Goal: Task Accomplishment & Management: Manage account settings

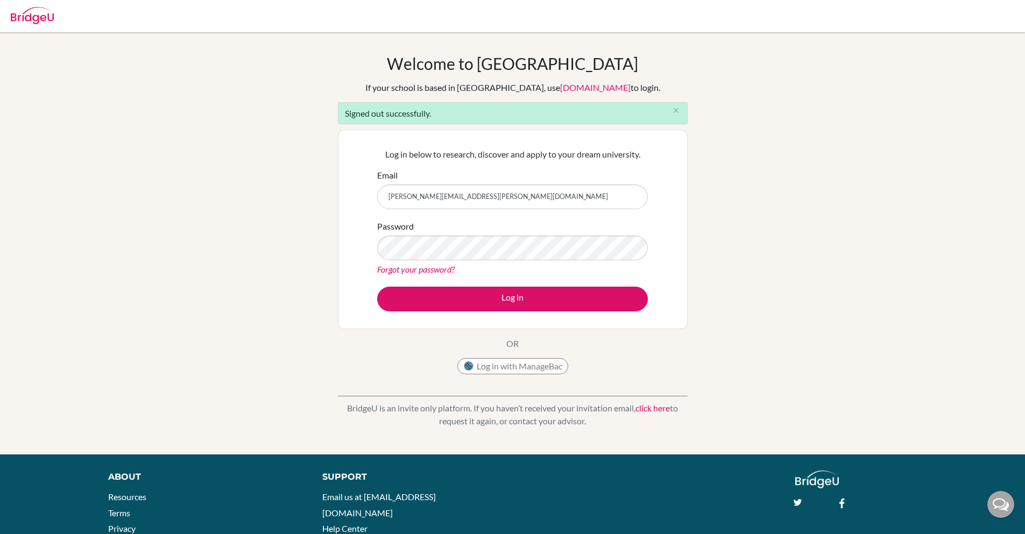
click at [734, 37] on div "Welcome to [GEOGRAPHIC_DATA] If your school is based in [GEOGRAPHIC_DATA], use …" at bounding box center [512, 243] width 1025 height 423
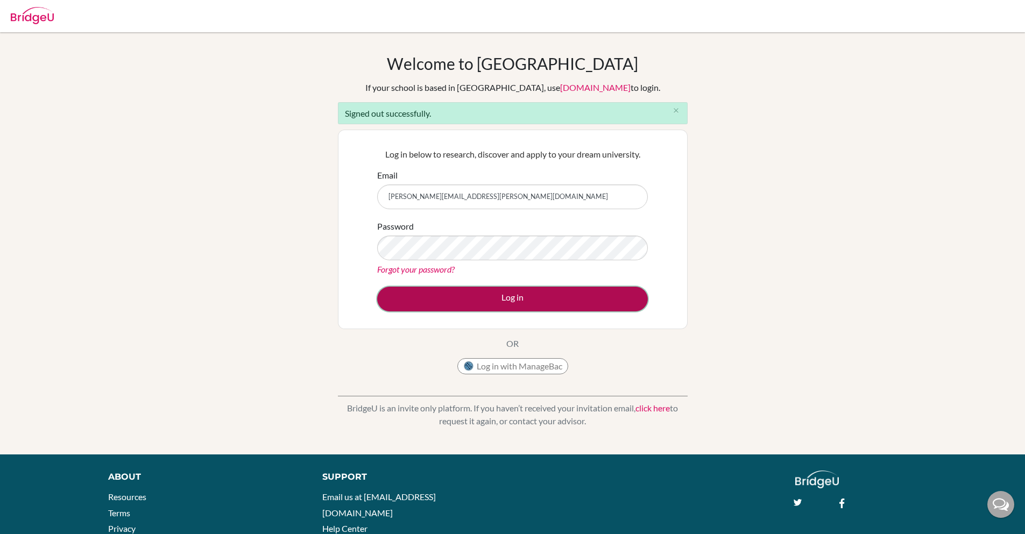
click at [496, 312] on div "Log in below to research, discover and apply to your dream university. Email [P…" at bounding box center [513, 229] width 284 height 177
click at [526, 306] on button "Log in" at bounding box center [512, 299] width 271 height 25
click at [519, 301] on button "Log in" at bounding box center [512, 299] width 271 height 25
